Goal: Transaction & Acquisition: Purchase product/service

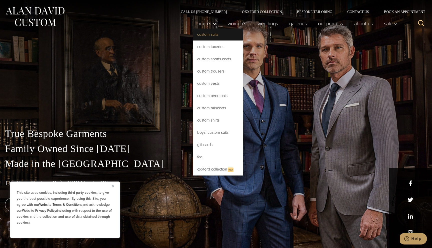
click at [213, 35] on link "Custom Suits" at bounding box center [218, 35] width 50 height 12
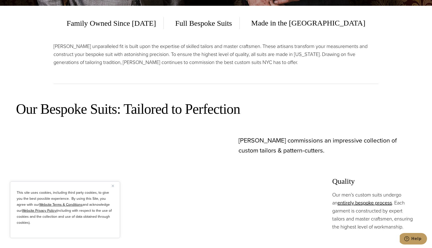
scroll to position [361, 0]
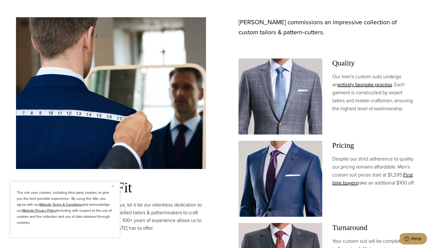
click at [112, 187] on img "Close" at bounding box center [113, 186] width 2 height 2
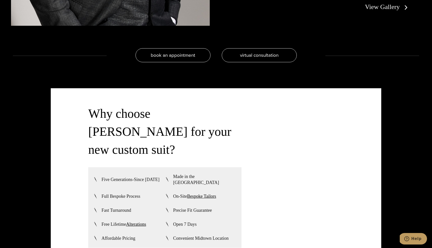
scroll to position [1243, 0]
